Goal: Task Accomplishment & Management: Use online tool/utility

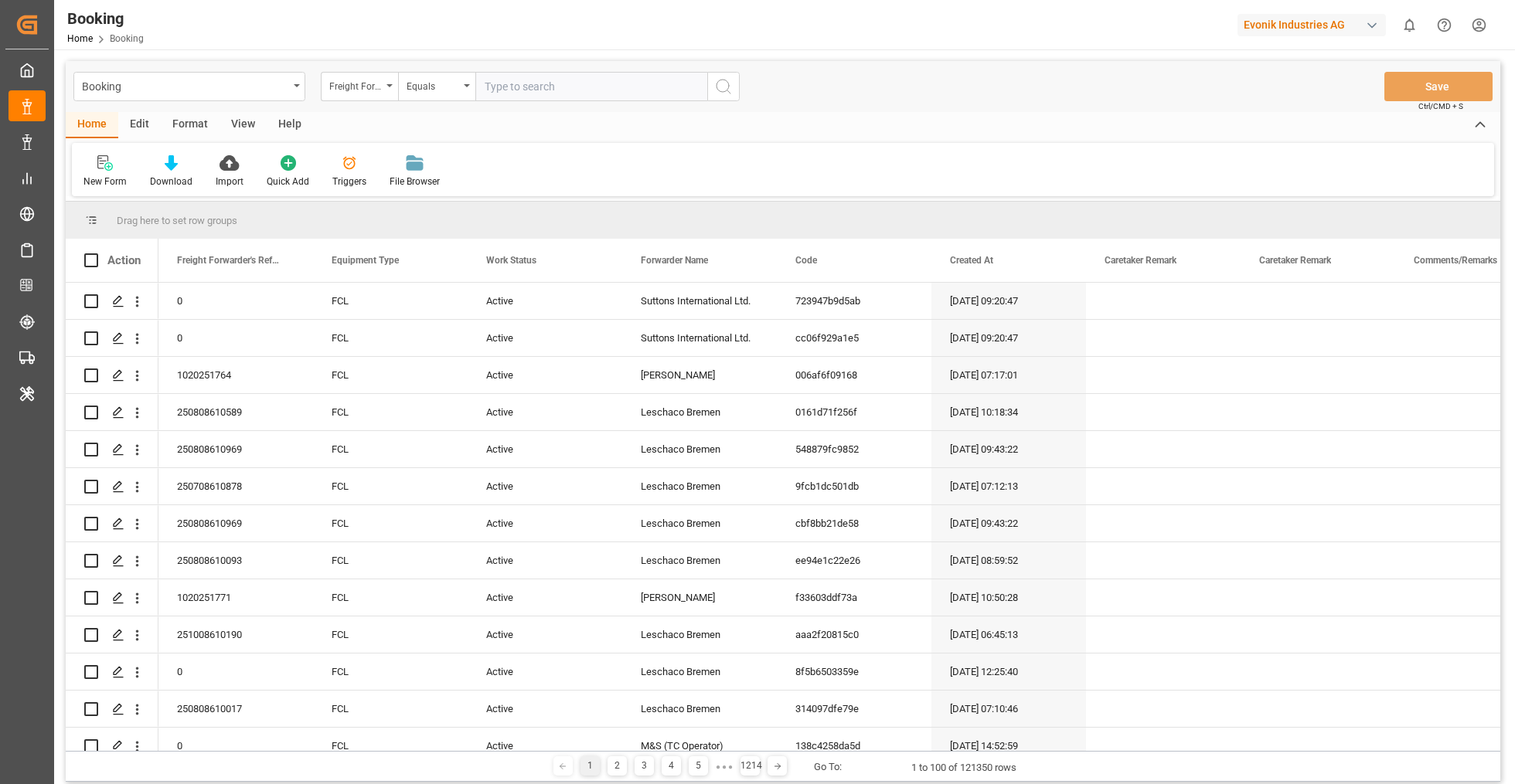
click at [198, 119] on div "Format" at bounding box center [190, 125] width 59 height 27
click at [109, 177] on div "Filter Rows" at bounding box center [106, 181] width 45 height 14
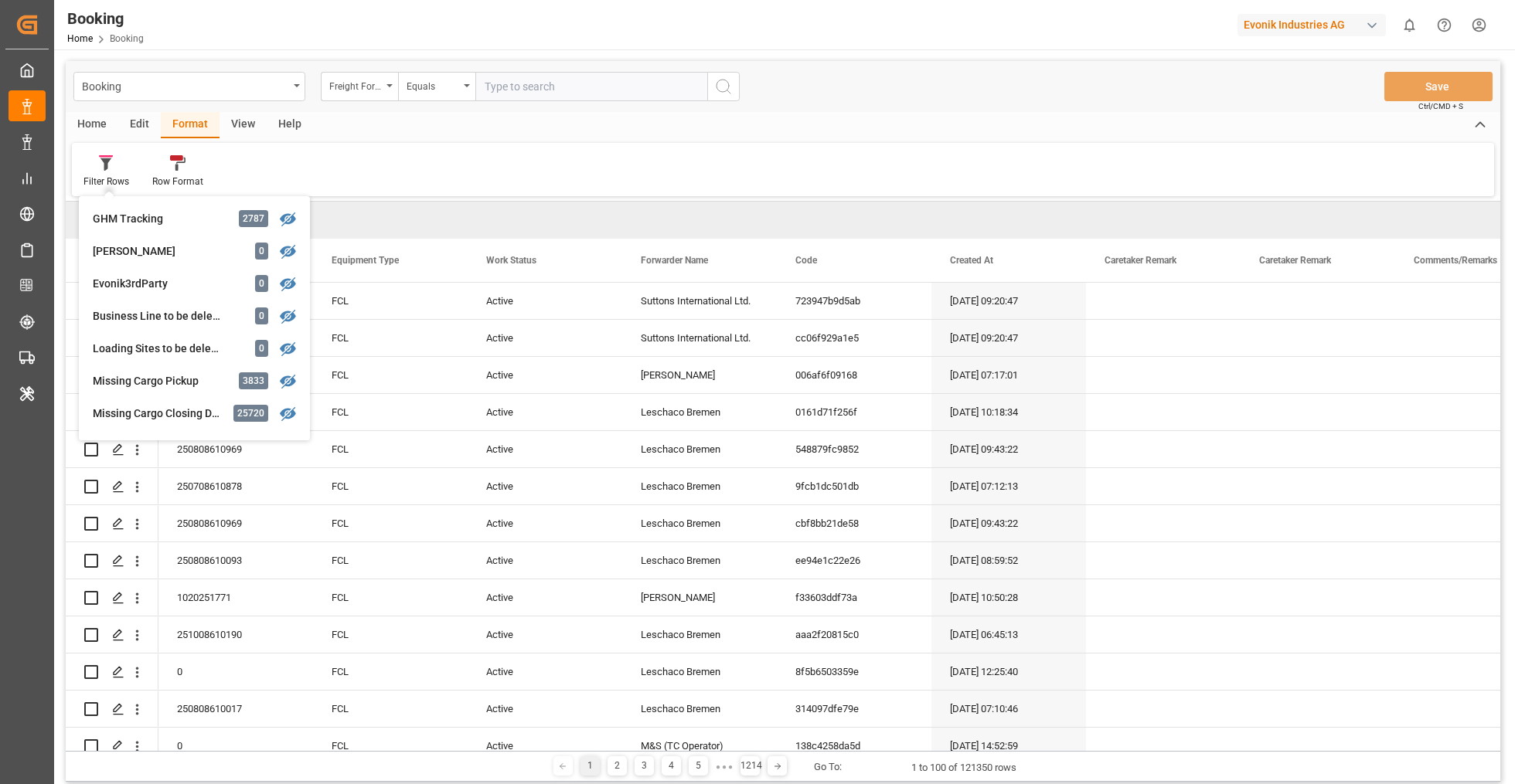
click at [514, 215] on div "Drag here to set row groups" at bounding box center [783, 220] width 1435 height 37
